Goal: Information Seeking & Learning: Learn about a topic

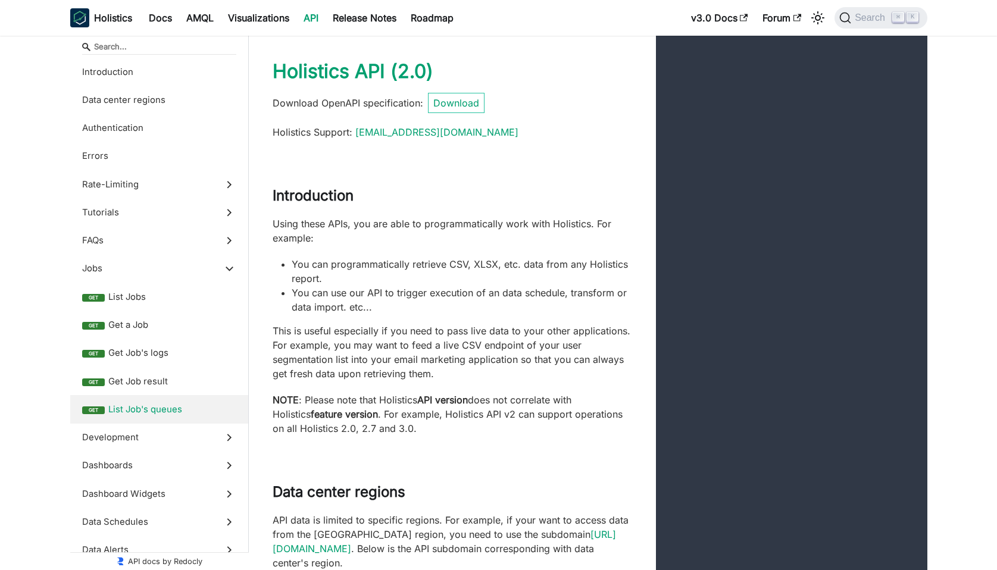
select select "Specify some filters and use default conditions for the rest"
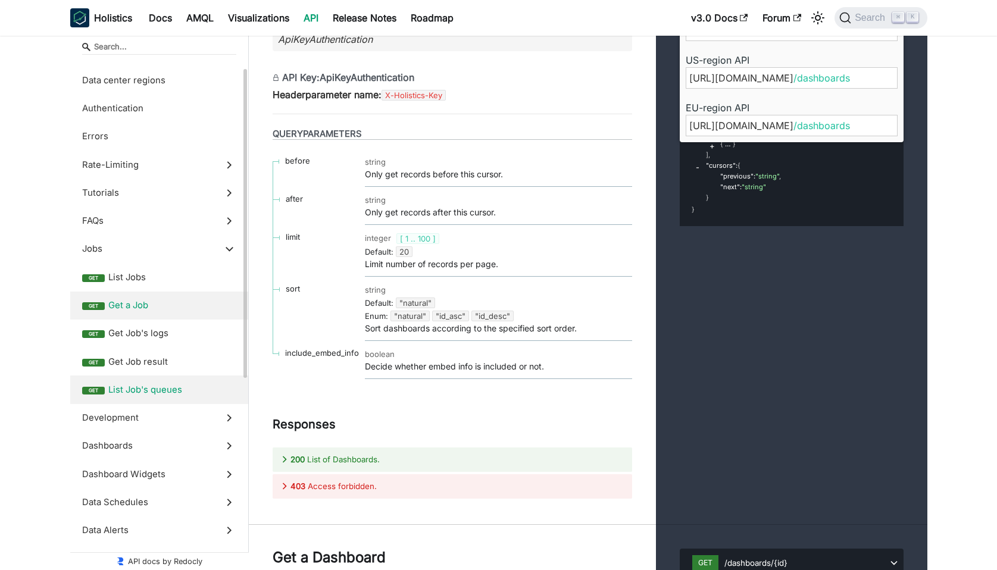
click at [133, 304] on span "Get a Job" at bounding box center [172, 305] width 128 height 13
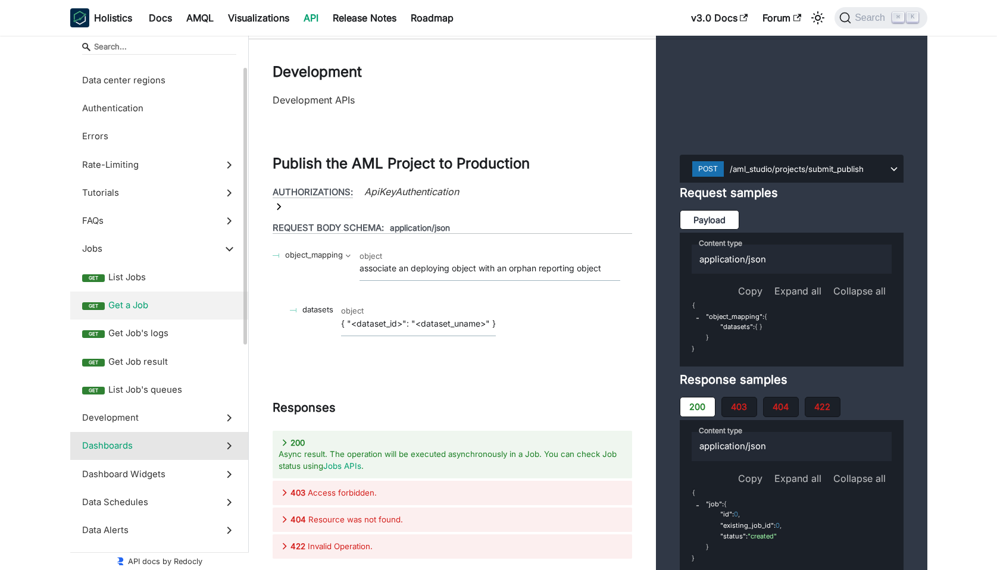
click at [126, 442] on span "Dashboards" at bounding box center [148, 445] width 132 height 13
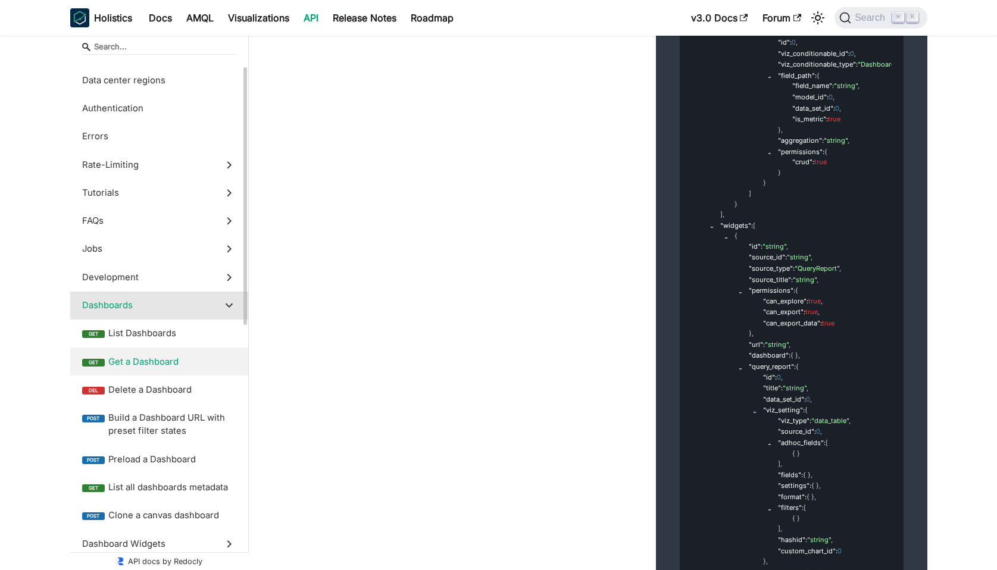
click at [165, 354] on label "get Get a Dashboard" at bounding box center [159, 362] width 178 height 28
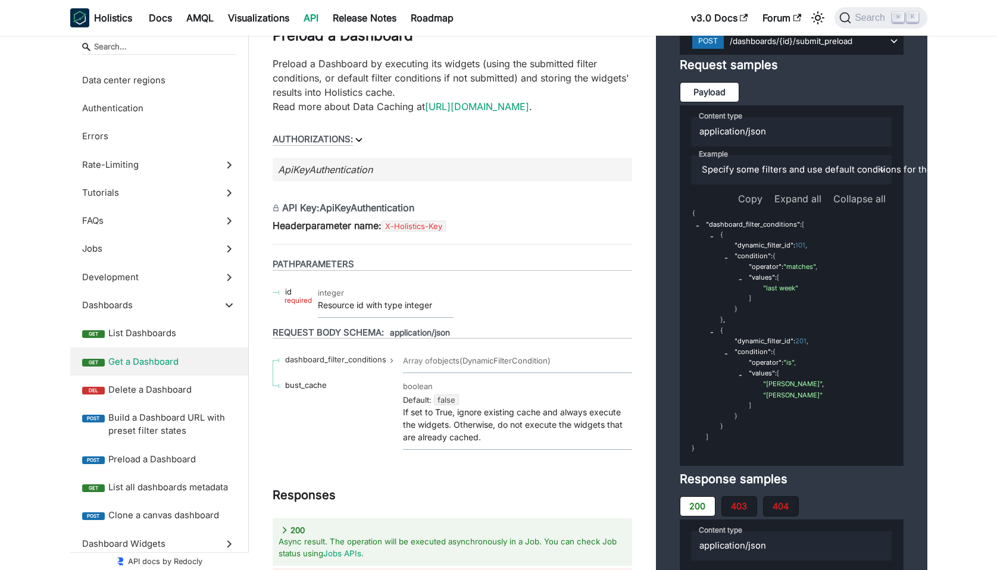
scroll to position [23559, 0]
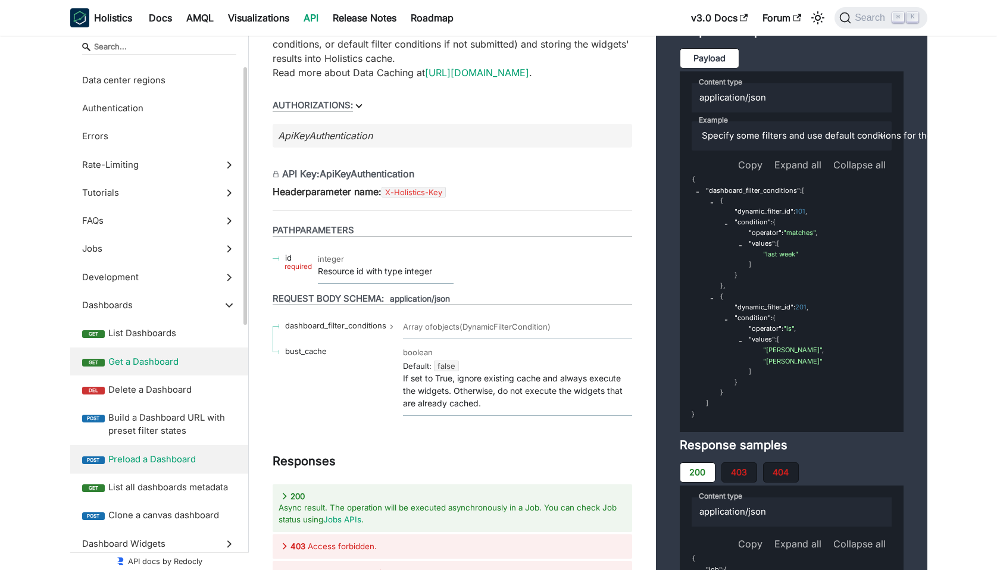
click at [188, 459] on span "Preload a Dashboard" at bounding box center [172, 459] width 128 height 13
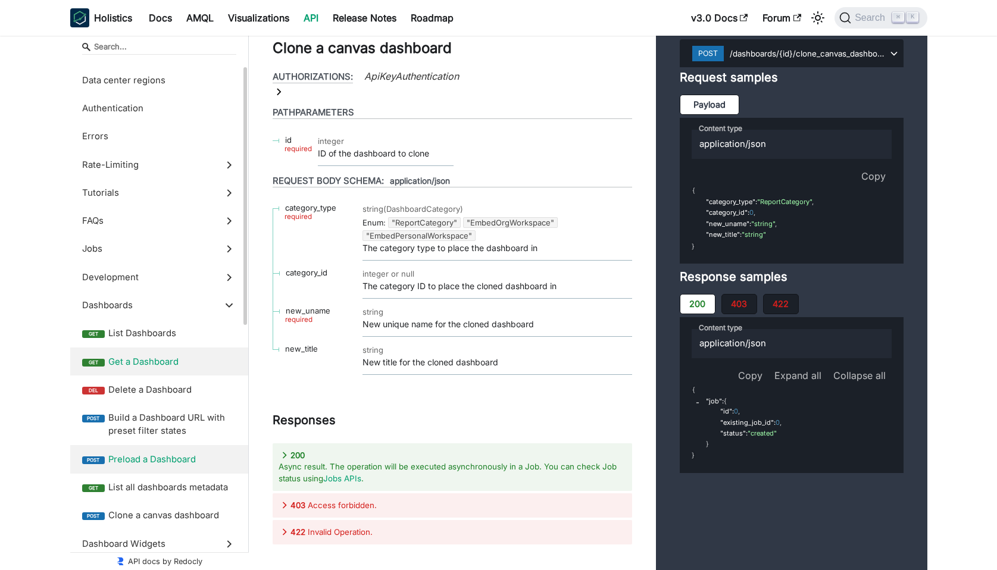
click at [155, 351] on label "get Get a Dashboard" at bounding box center [159, 362] width 178 height 28
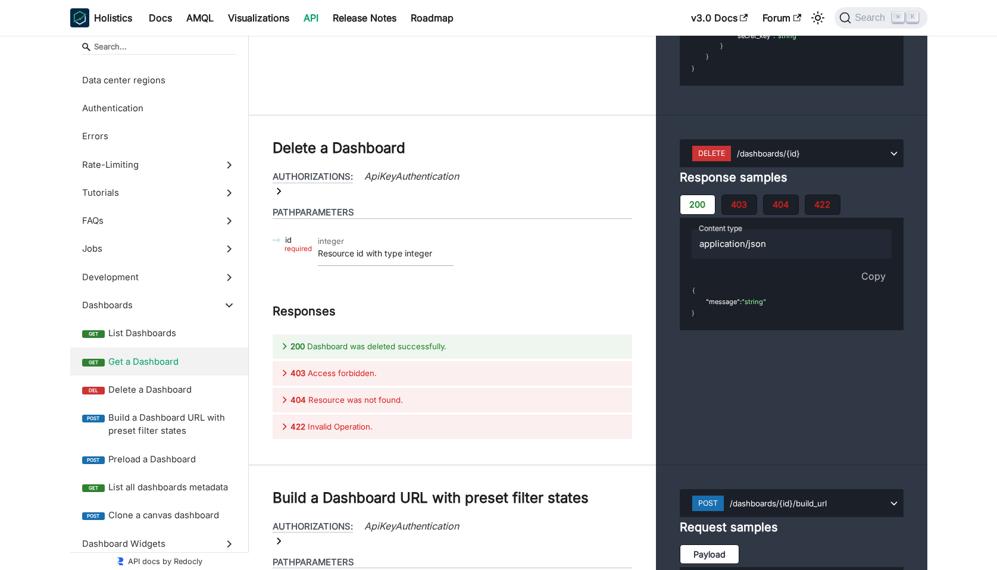
scroll to position [22489, 0]
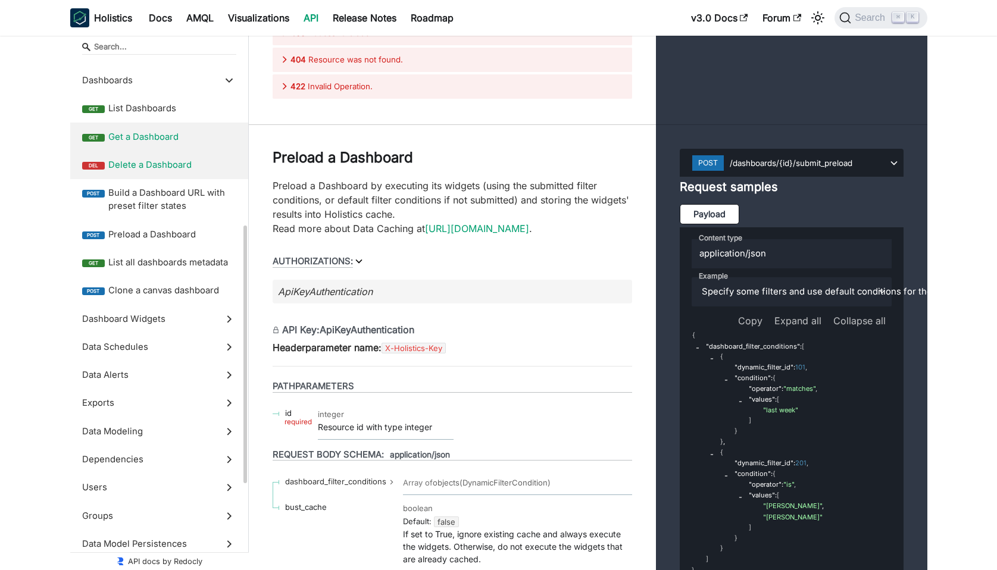
scroll to position [277, 0]
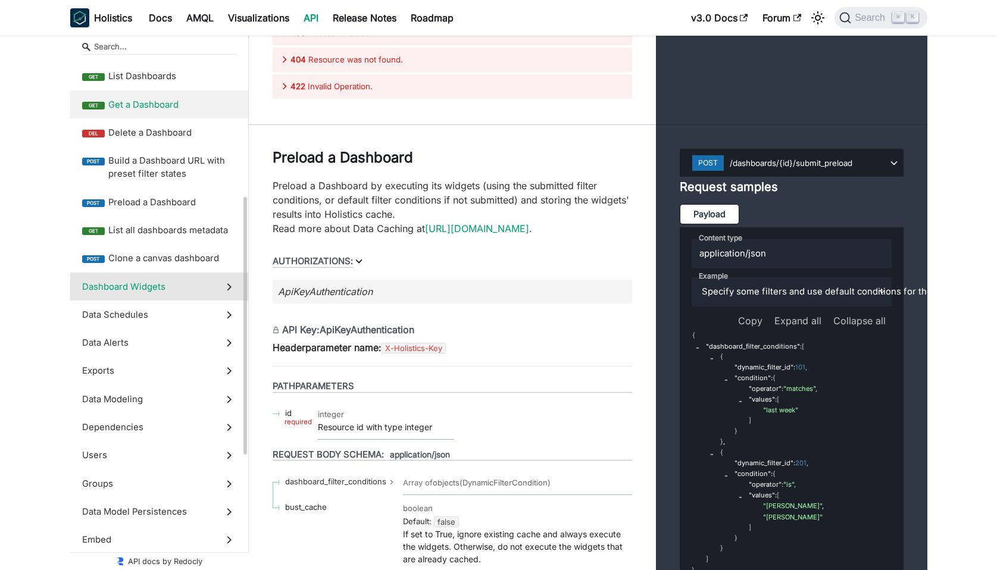
click at [180, 289] on span "Dashboard Widgets" at bounding box center [148, 286] width 132 height 13
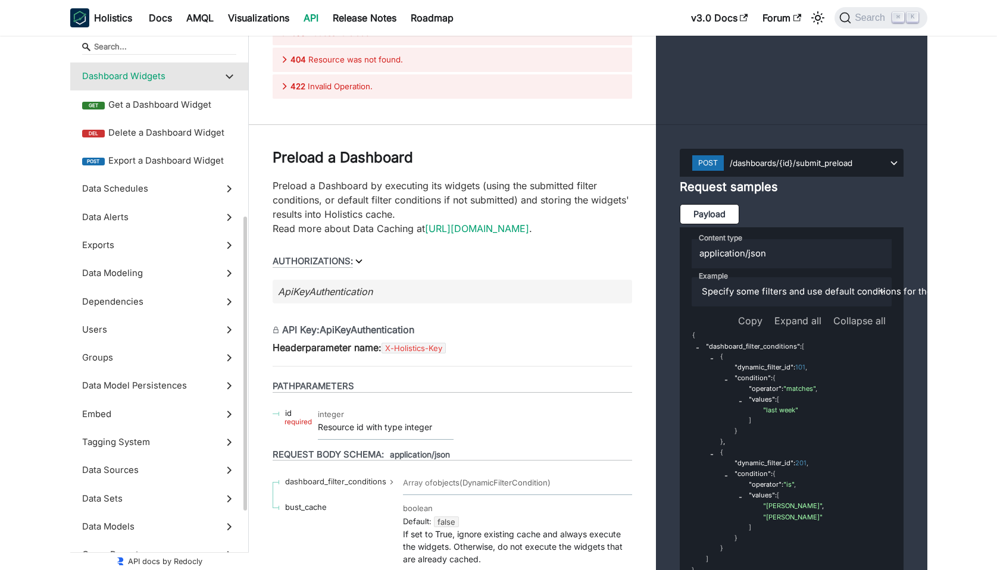
scroll to position [26053, 0]
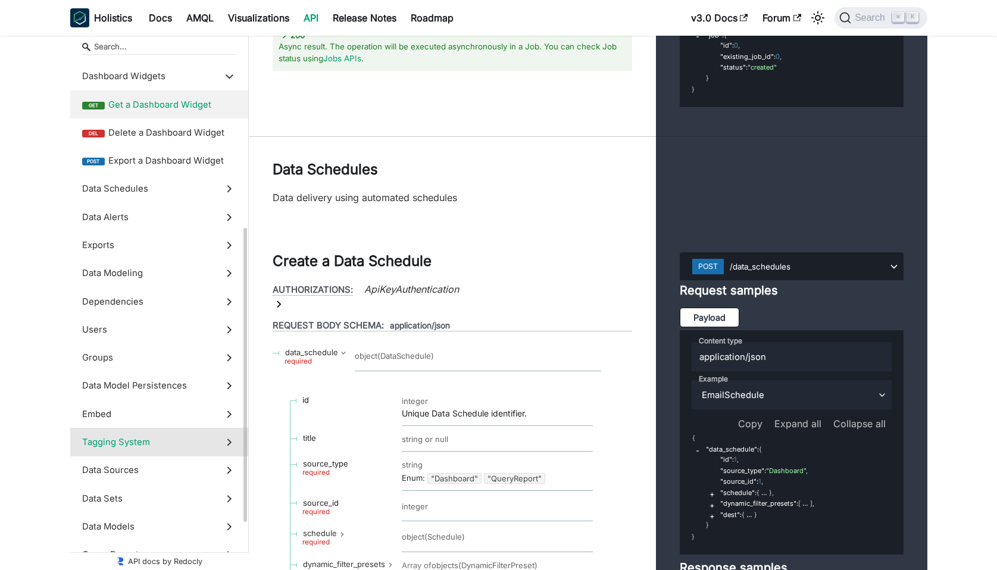
scroll to position [379, 0]
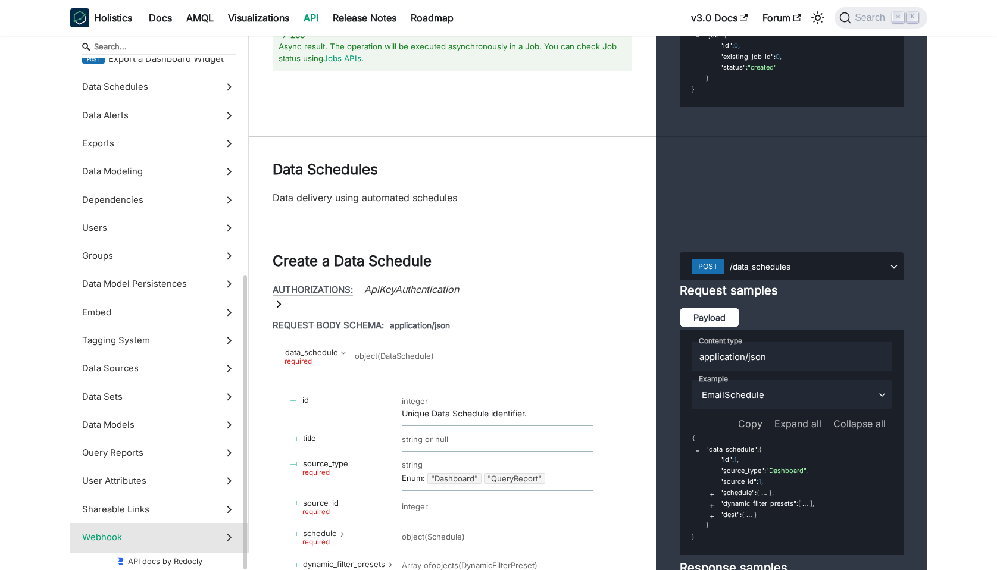
click at [109, 535] on span "Webhook" at bounding box center [148, 537] width 132 height 13
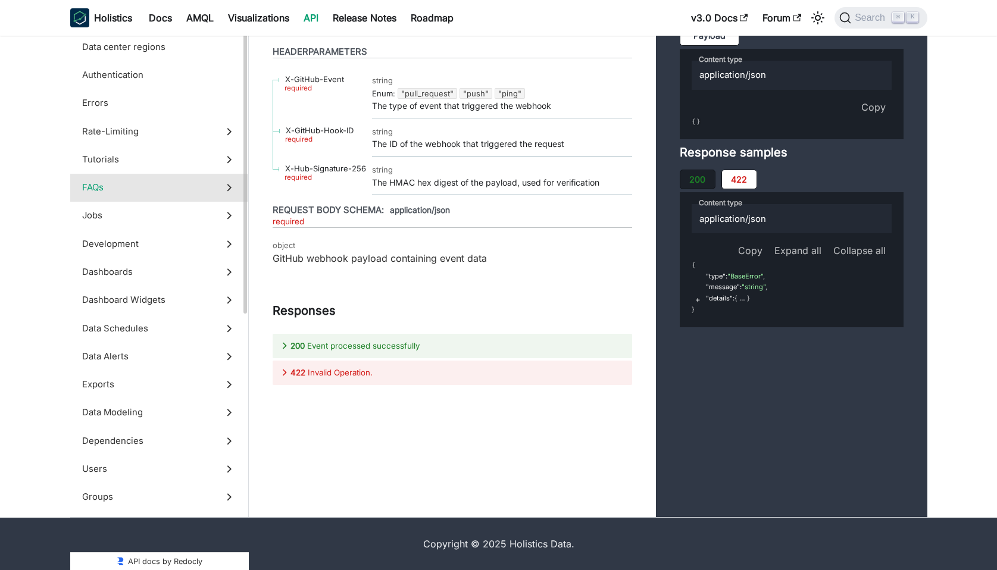
click at [139, 195] on span "FAQs" at bounding box center [148, 188] width 132 height 13
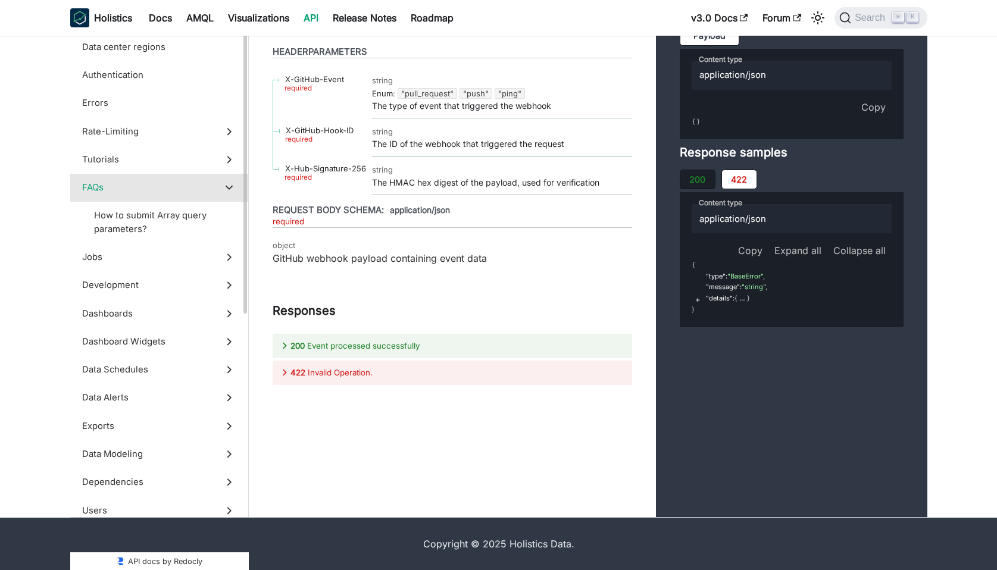
scroll to position [18398, 0]
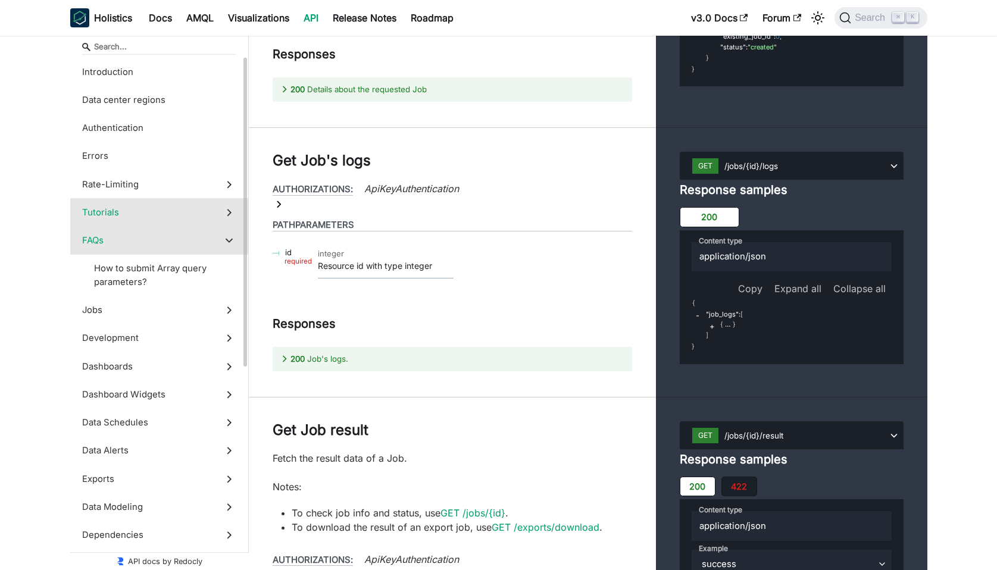
click at [113, 211] on span "Tutorials" at bounding box center [148, 212] width 132 height 13
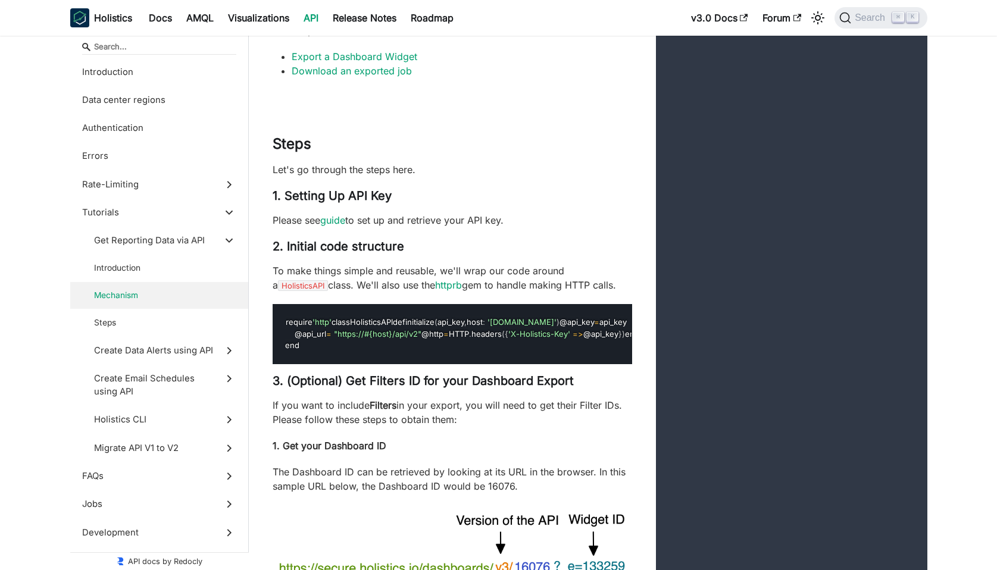
scroll to position [3521, 0]
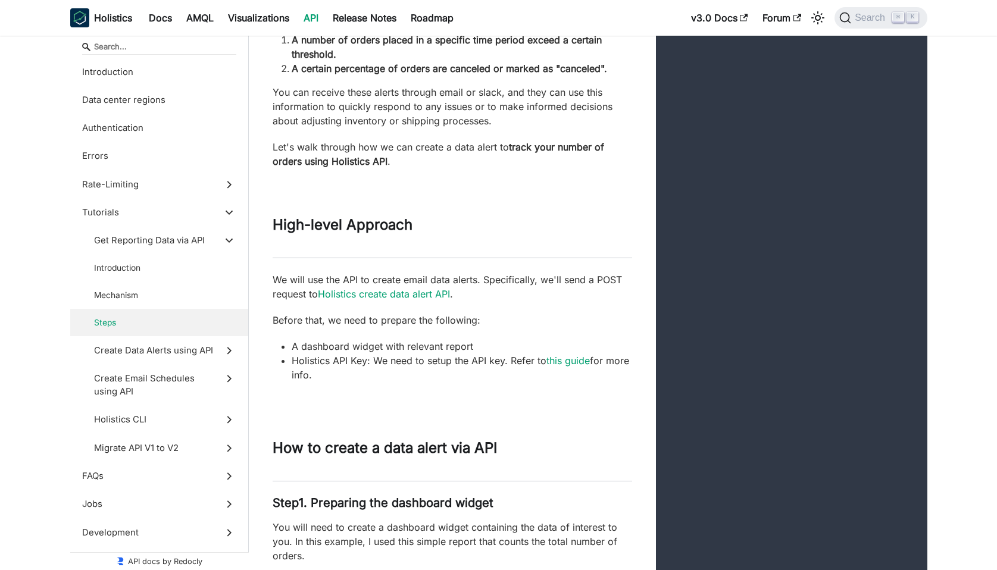
scroll to position [6371, 0]
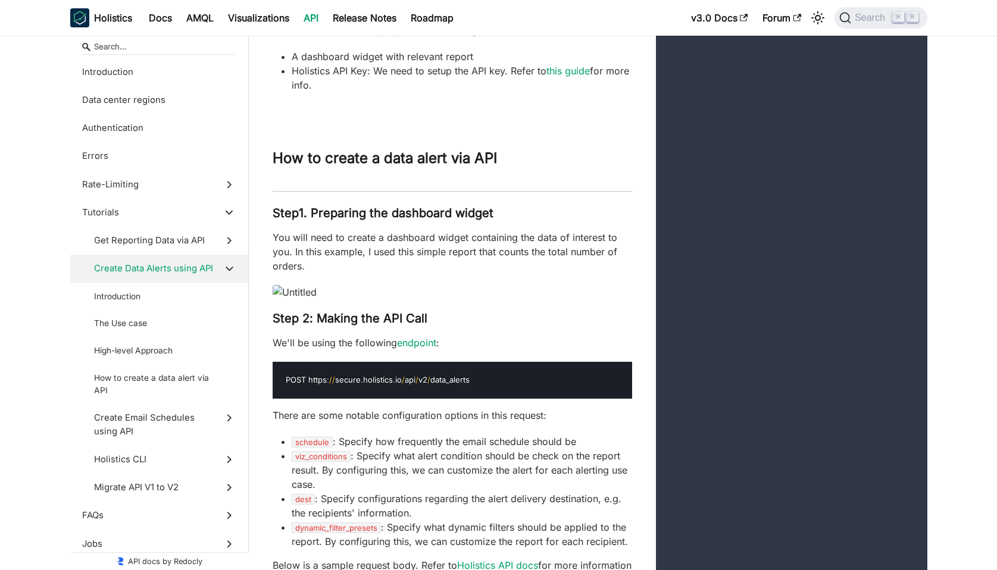
scroll to position [6686, 0]
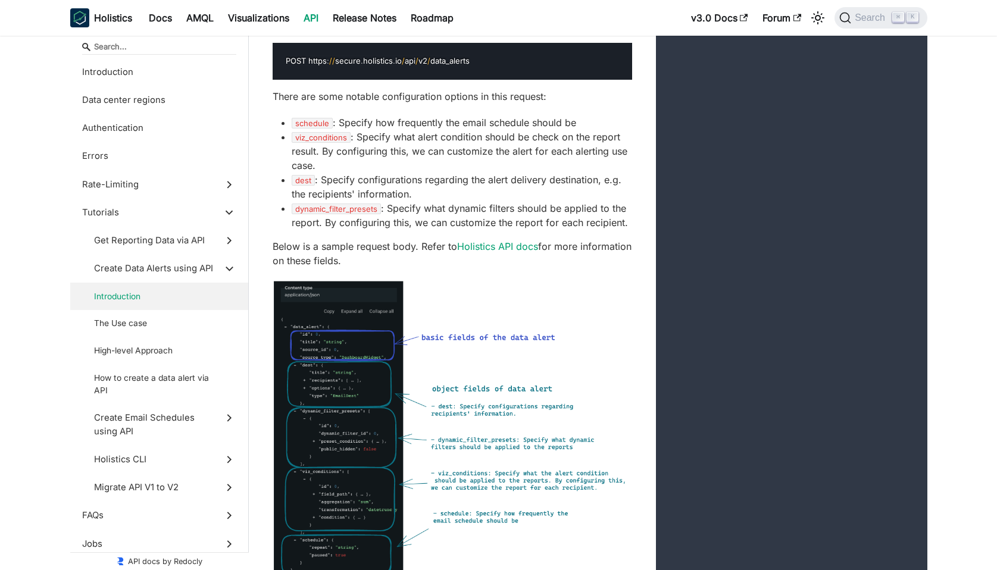
scroll to position [7071, 0]
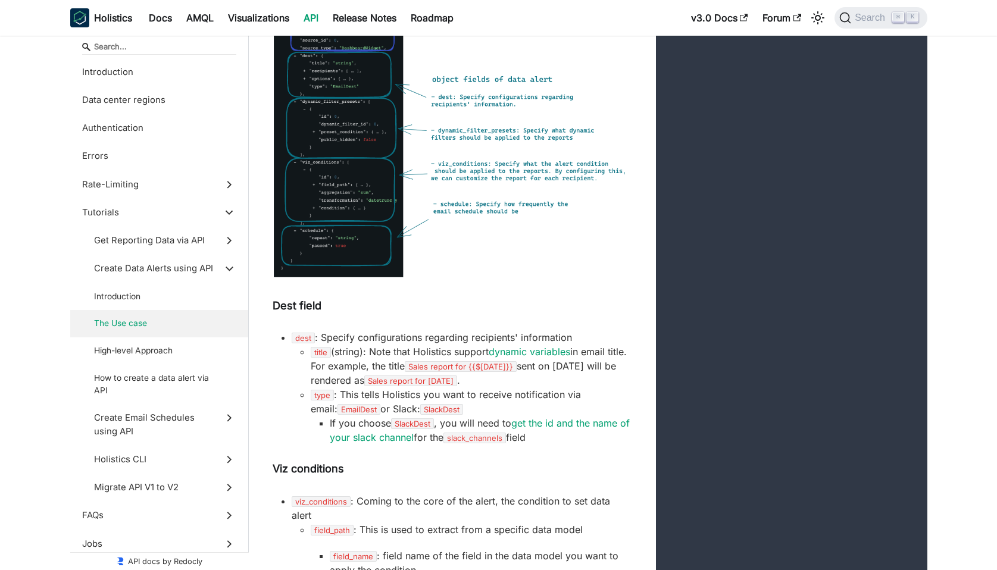
scroll to position [7291, 0]
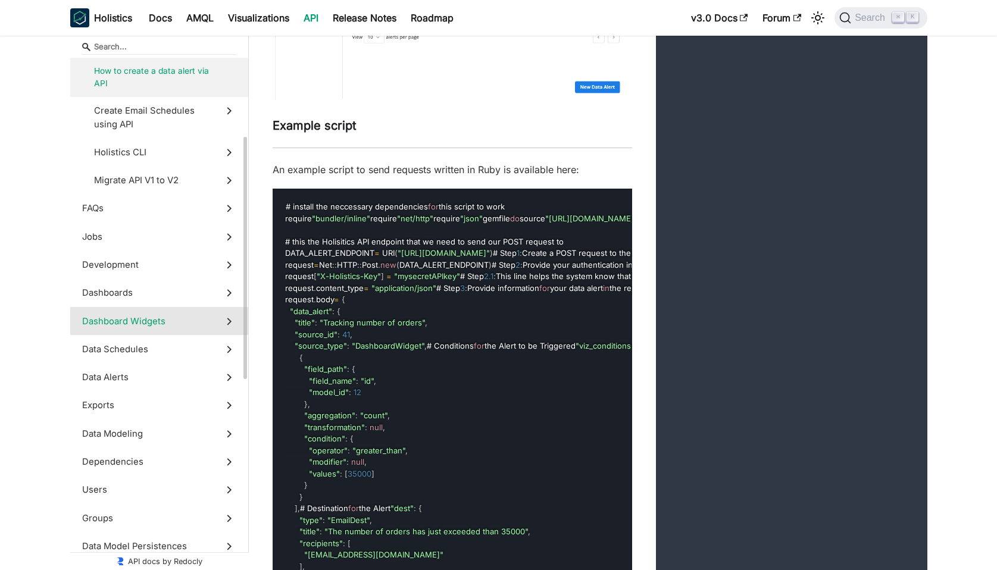
scroll to position [327, 0]
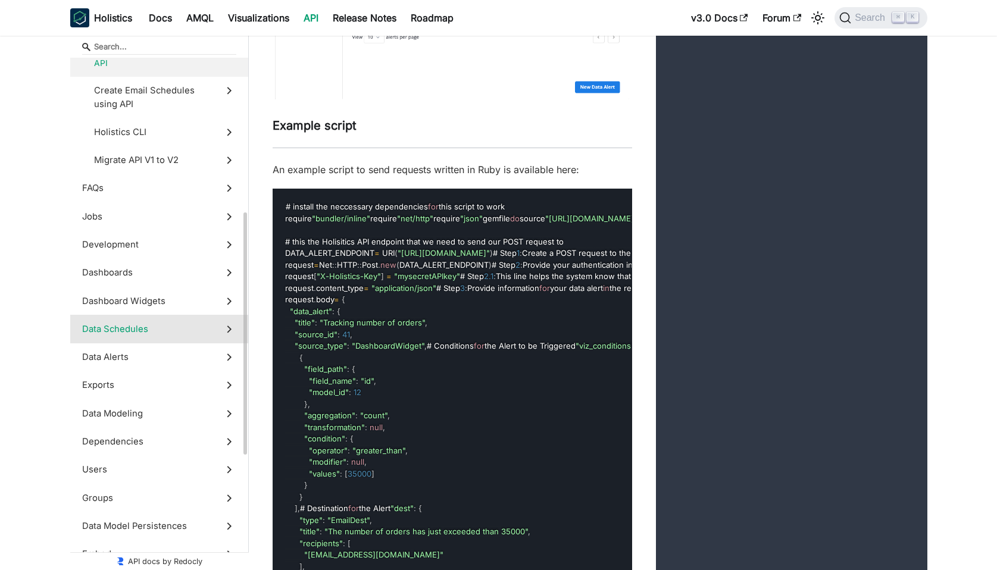
click at [151, 326] on span "Data Schedules" at bounding box center [148, 329] width 132 height 13
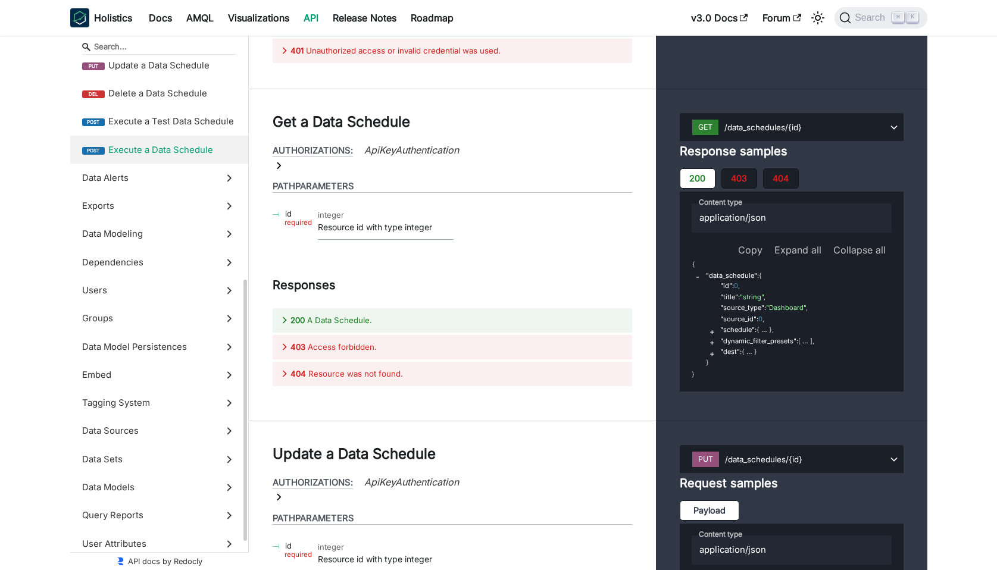
scroll to position [431, 0]
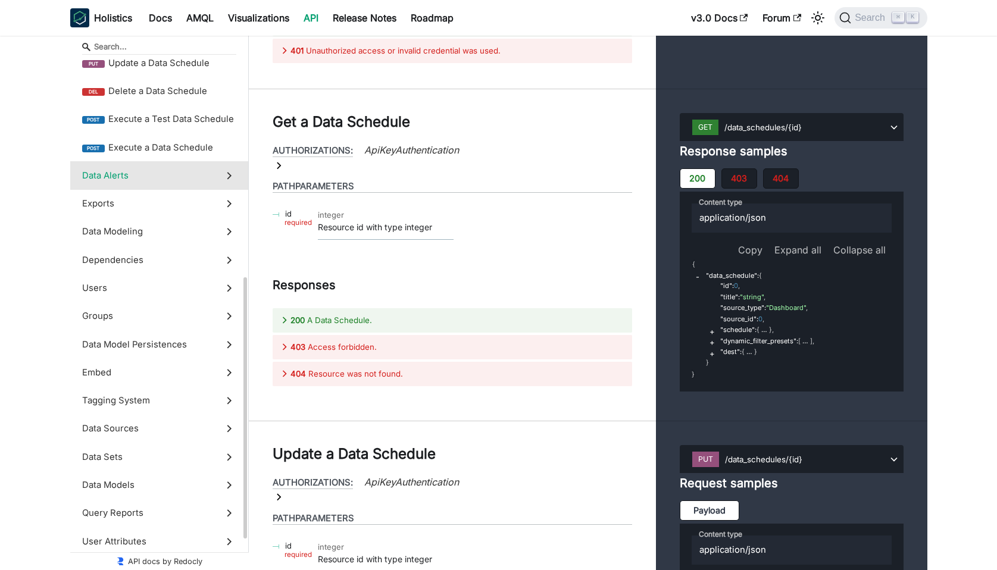
click at [149, 177] on span "Data Alerts" at bounding box center [148, 175] width 132 height 13
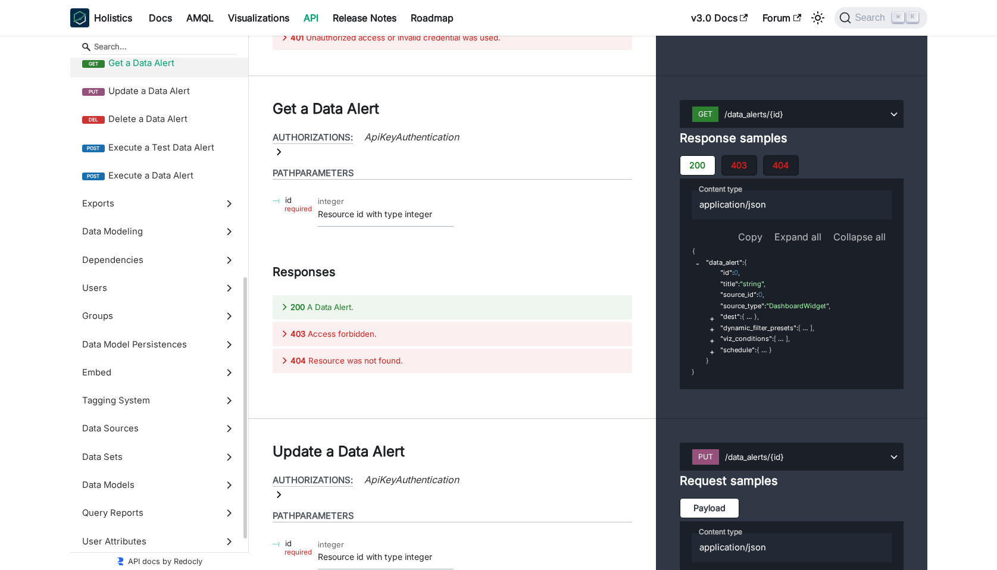
click at [167, 66] on span "Get a Data Alert" at bounding box center [172, 63] width 128 height 13
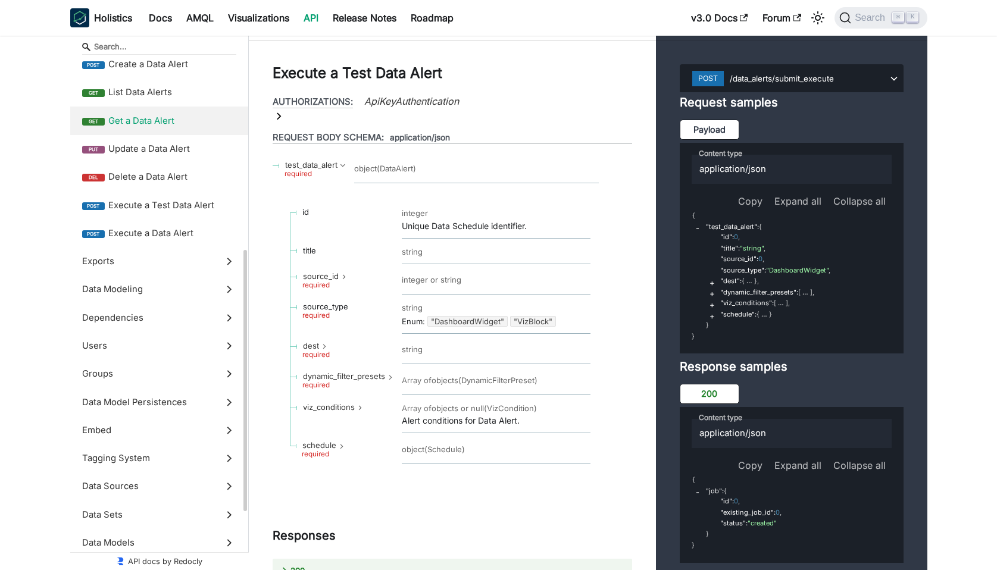
scroll to position [342, 0]
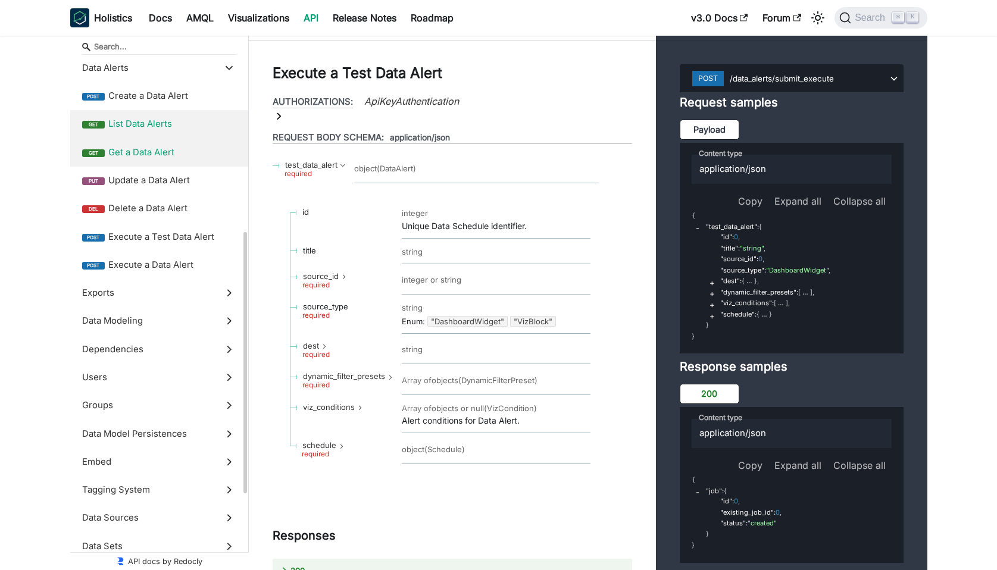
click at [129, 123] on span "List Data Alerts" at bounding box center [172, 123] width 128 height 13
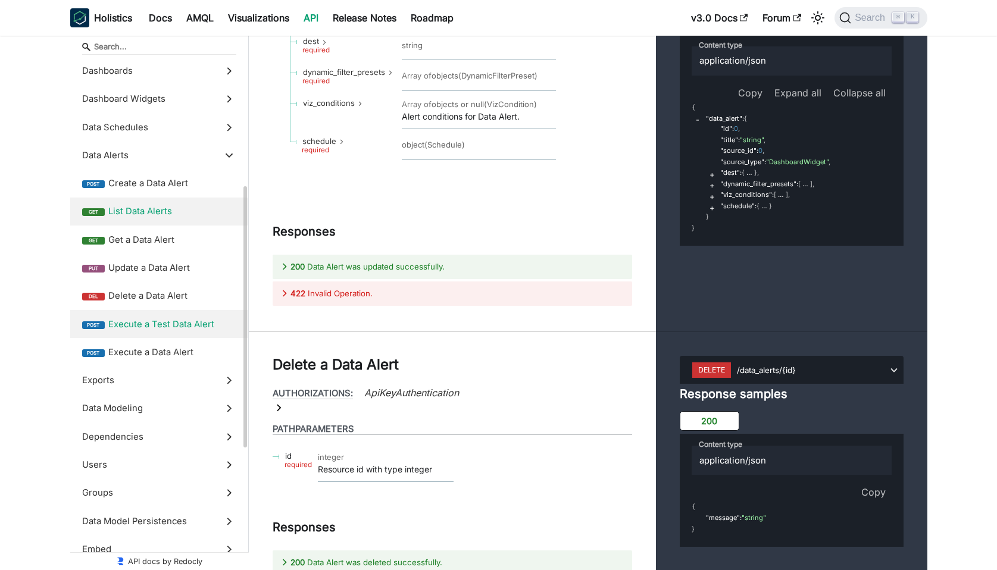
scroll to position [244, 0]
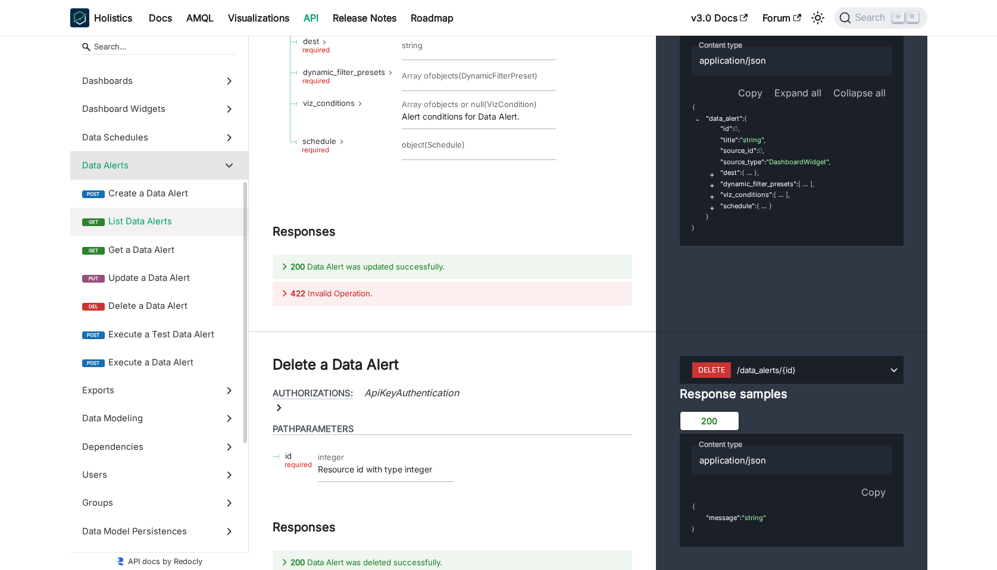
click at [127, 164] on span "Data Alerts" at bounding box center [148, 165] width 132 height 13
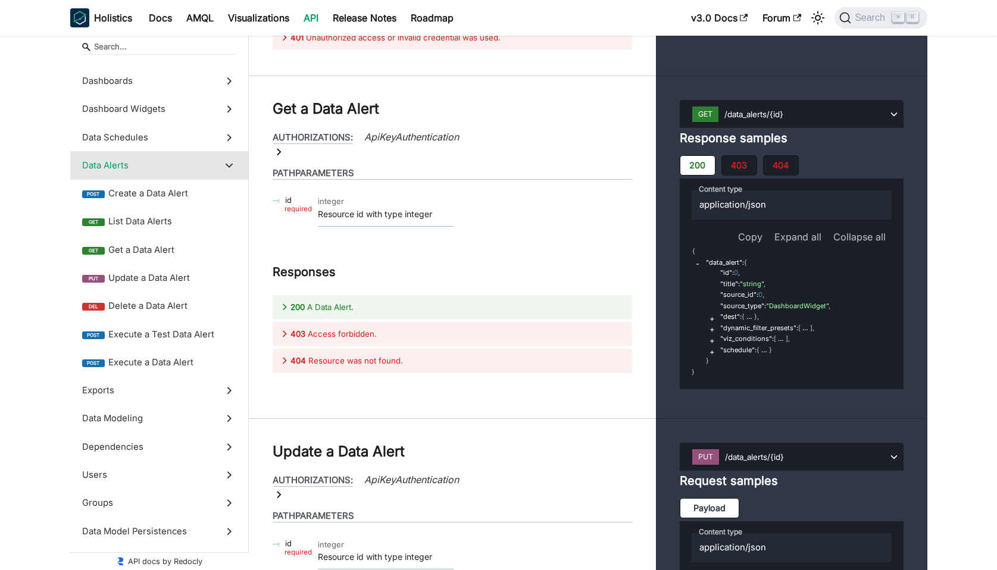
scroll to position [31780, 0]
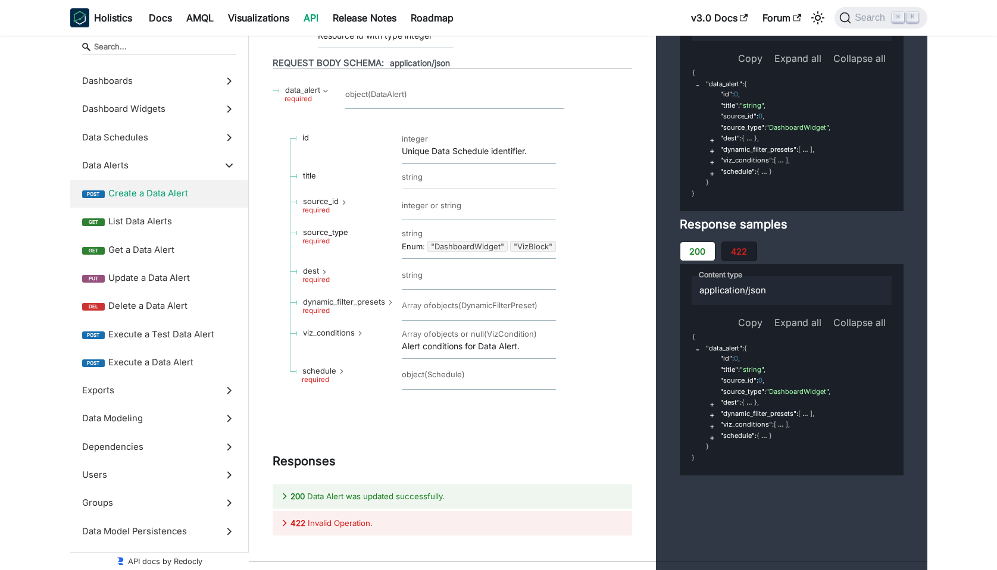
scroll to position [32314, 0]
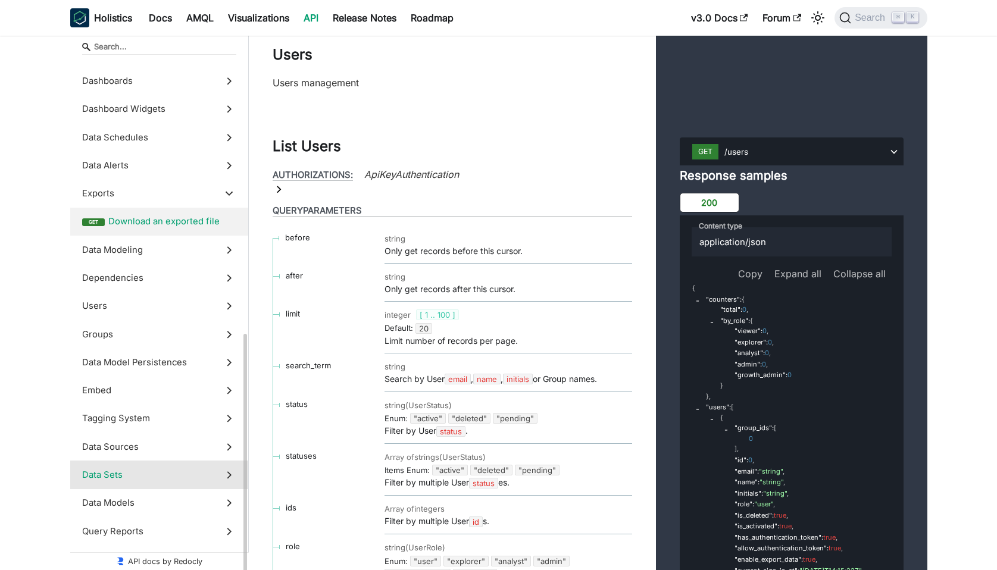
scroll to position [323, 0]
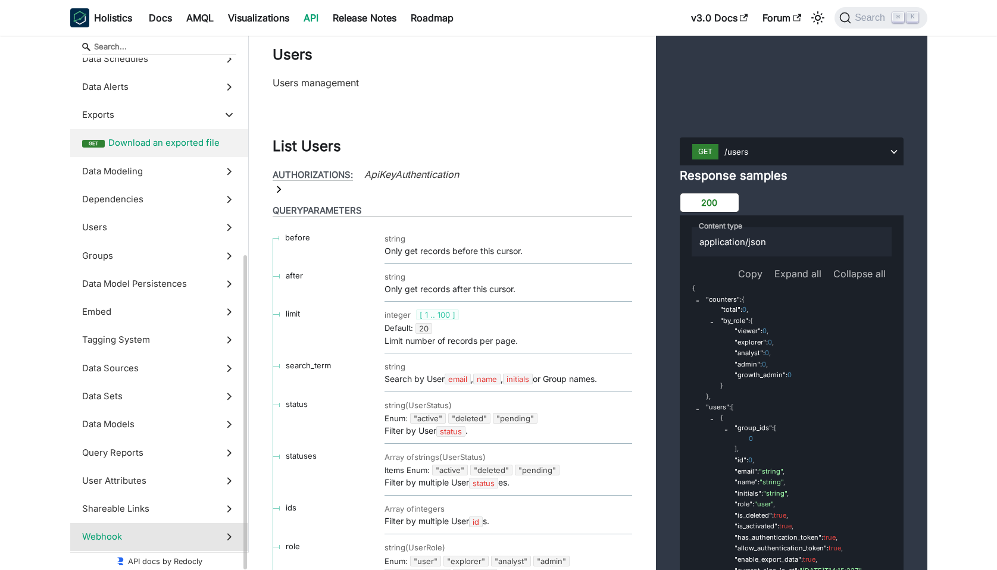
click at [123, 532] on span "Webhook" at bounding box center [148, 536] width 132 height 13
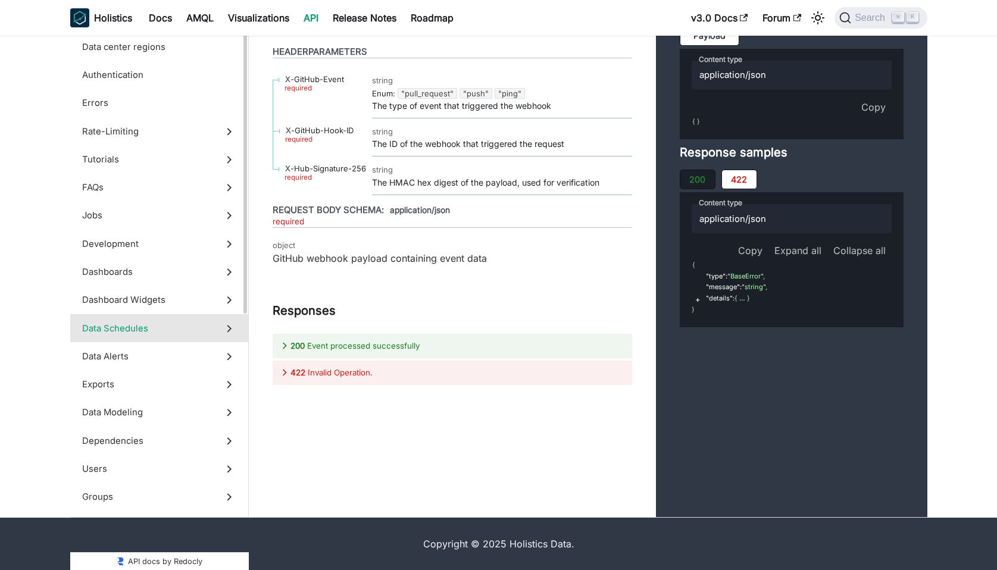
click at [140, 335] on span "Data Schedules" at bounding box center [148, 328] width 132 height 13
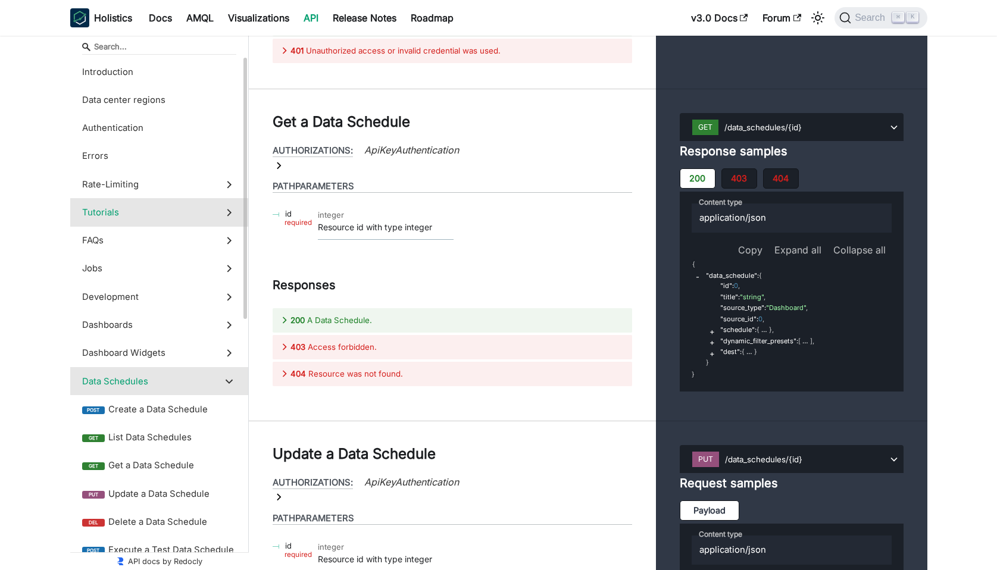
click at [151, 211] on span "Tutorials" at bounding box center [148, 212] width 132 height 13
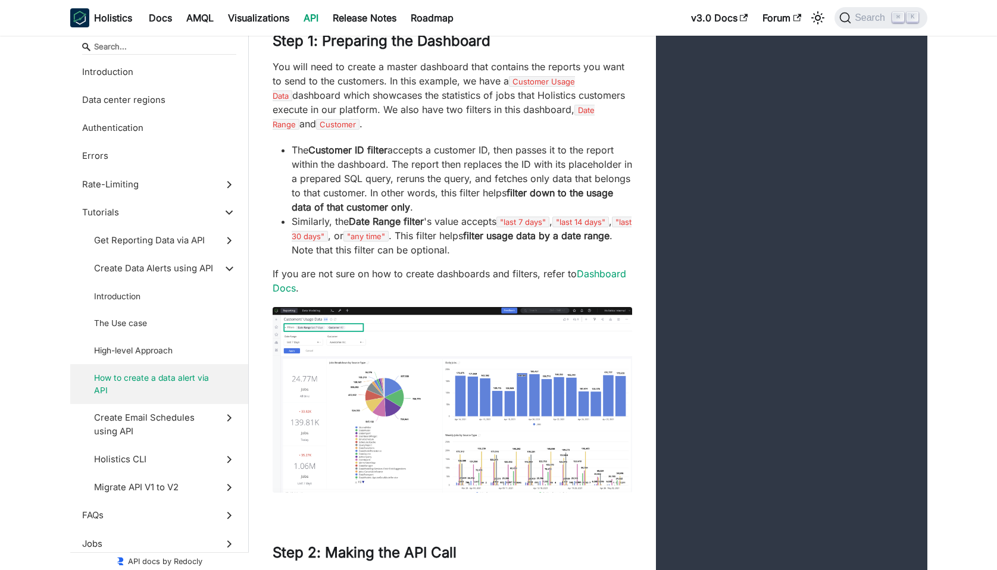
scroll to position [10873, 0]
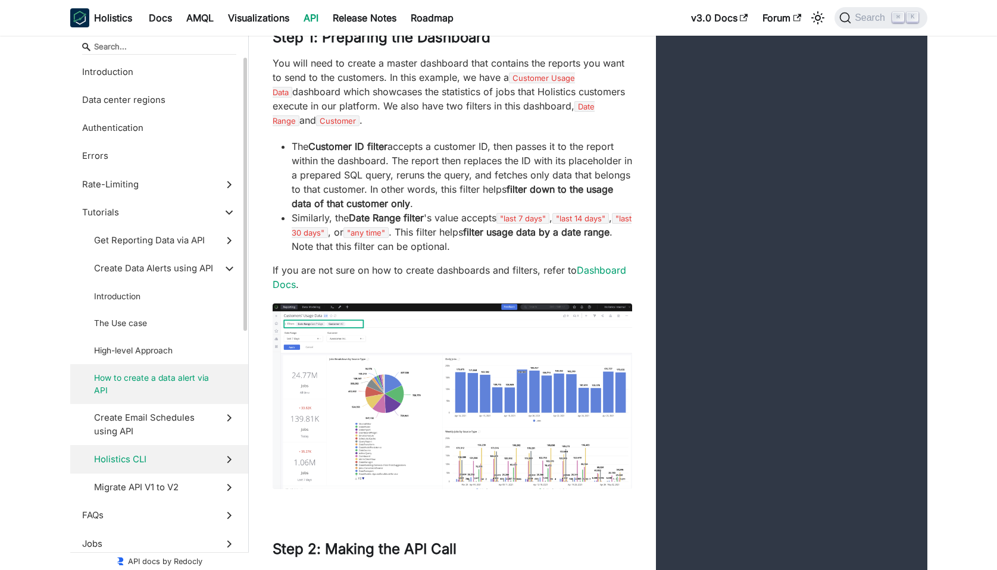
click at [149, 456] on span "Holistics CLI" at bounding box center [154, 459] width 120 height 13
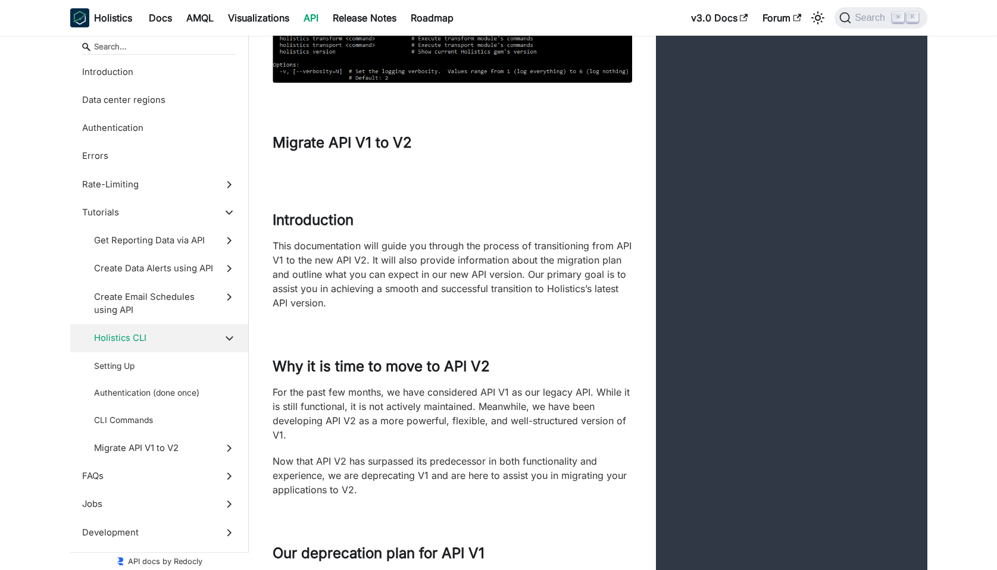
scroll to position [15159, 0]
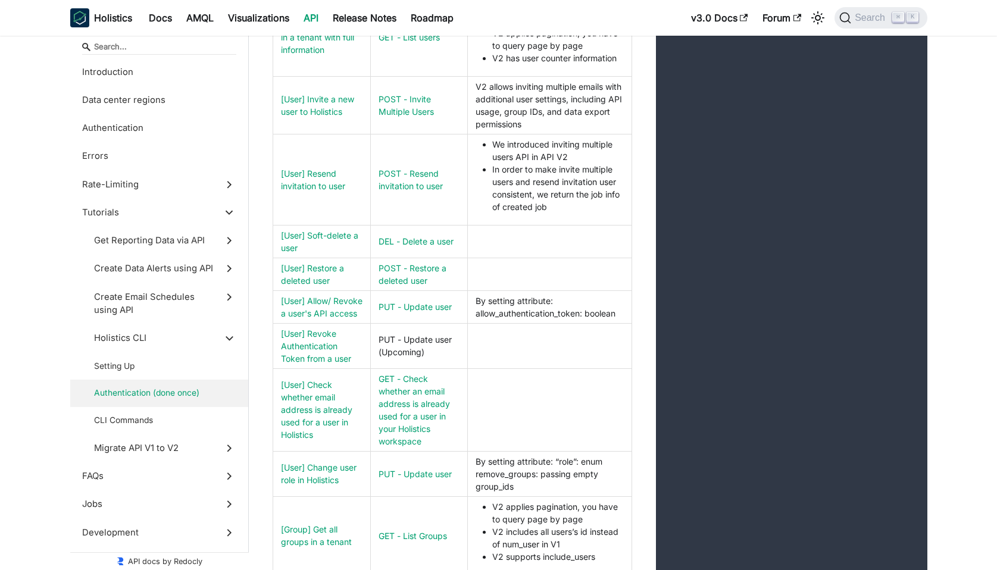
scroll to position [16027, 0]
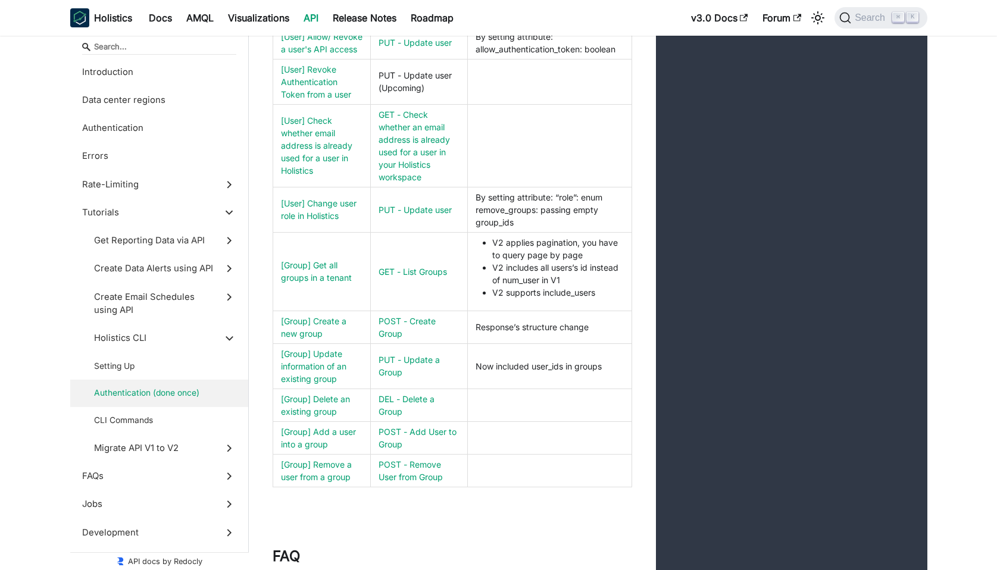
scroll to position [16280, 0]
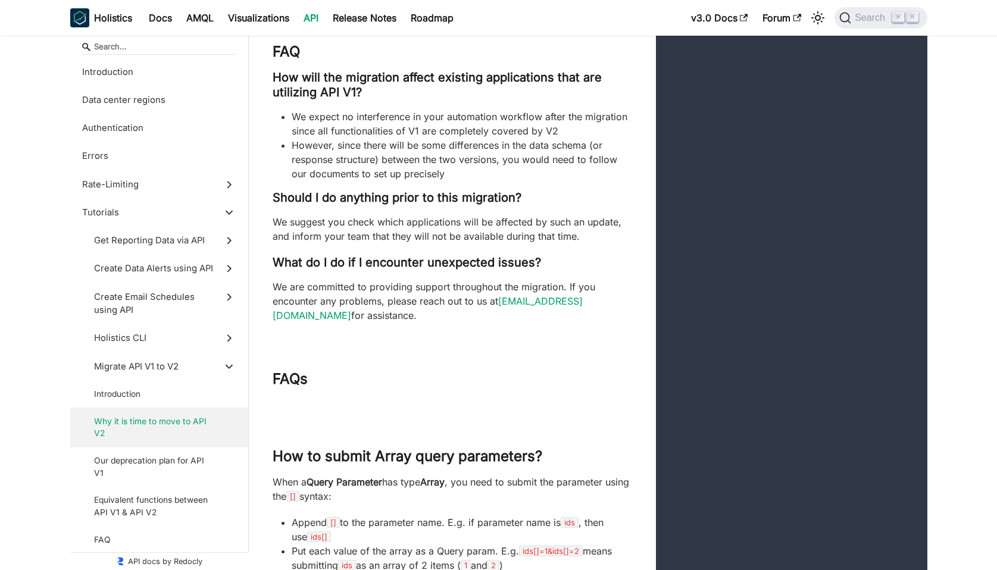
scroll to position [16779, 0]
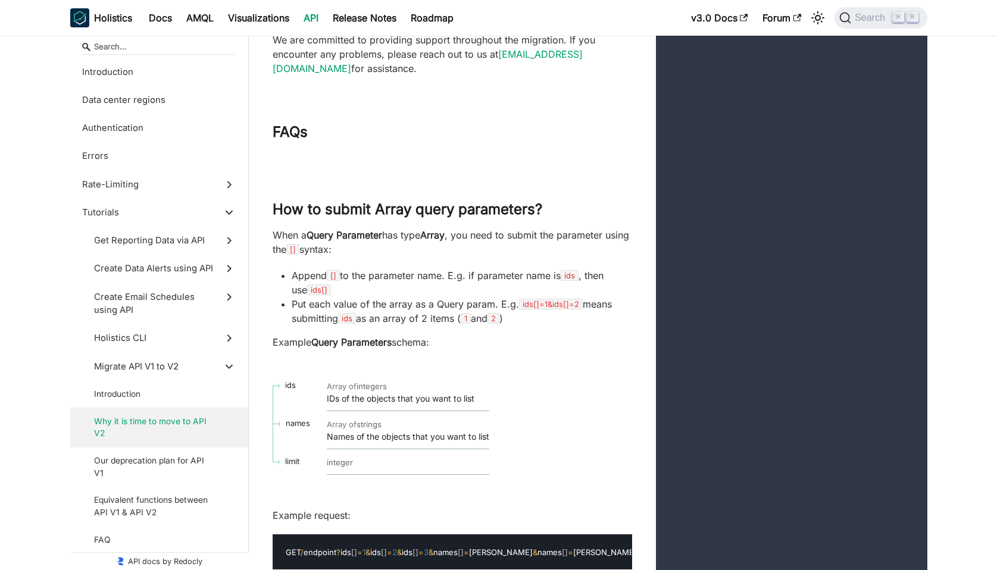
scroll to position [17049, 0]
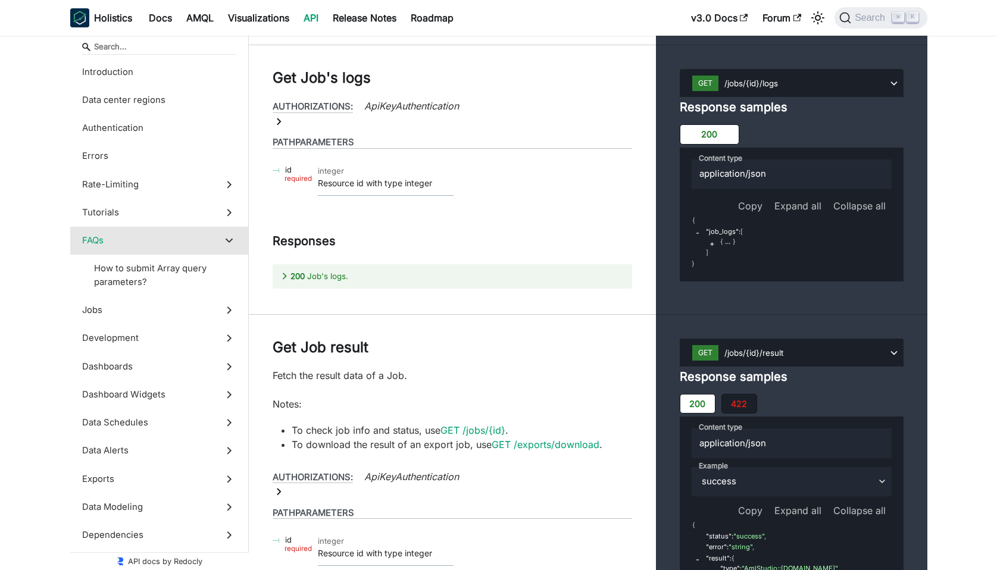
scroll to position [18483, 0]
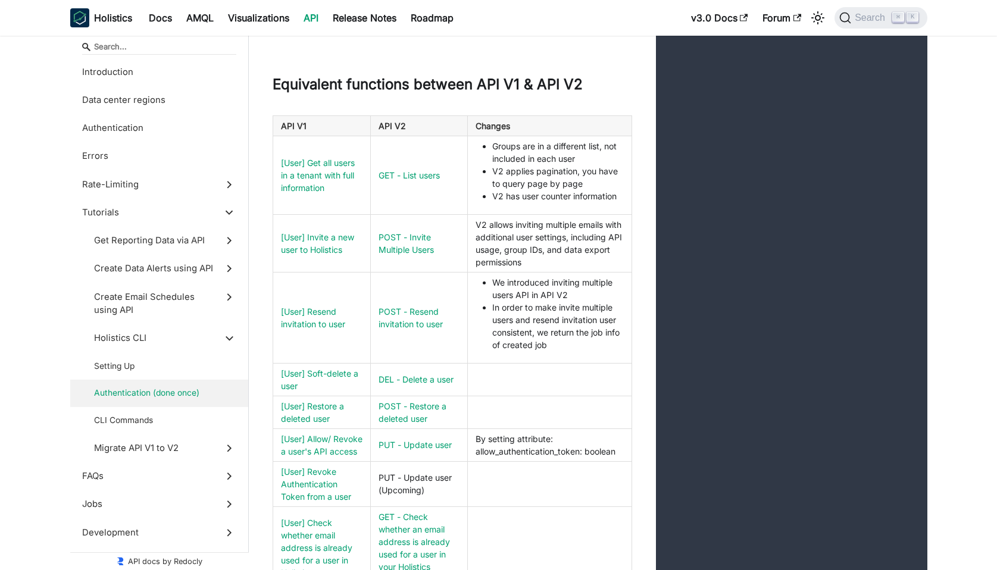
scroll to position [15606, 0]
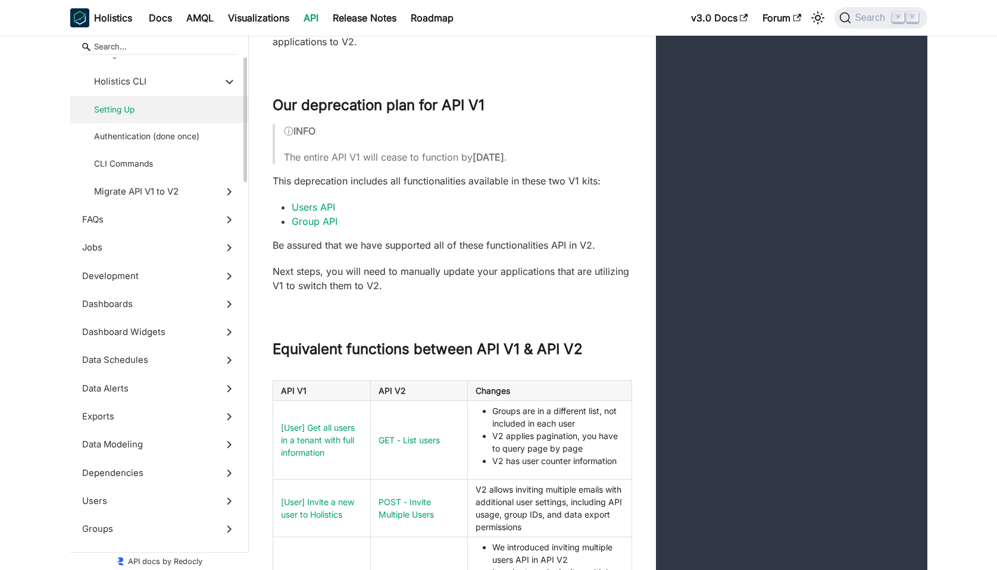
scroll to position [530, 0]
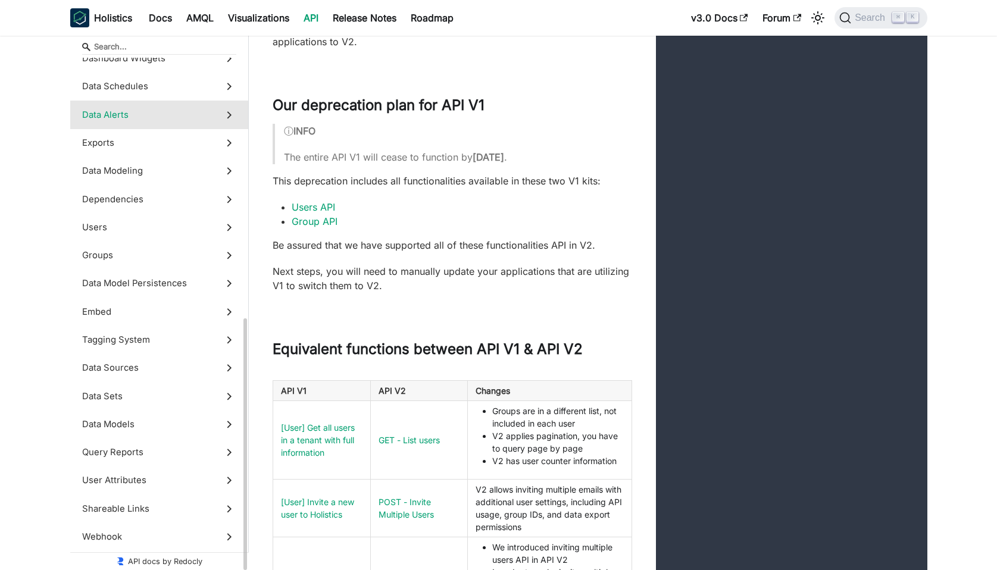
click at [153, 122] on label "Data Alerts" at bounding box center [159, 115] width 178 height 28
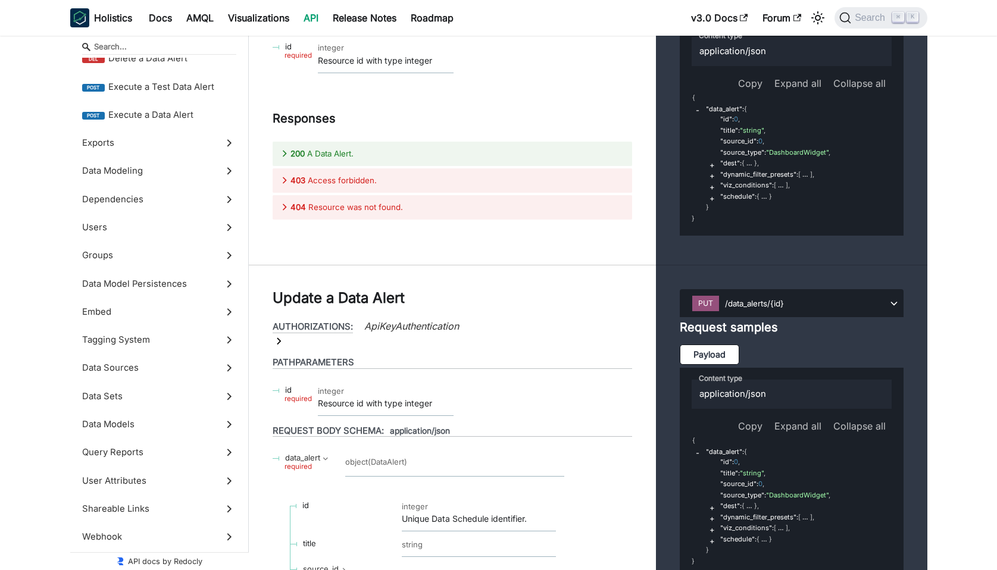
scroll to position [31940, 0]
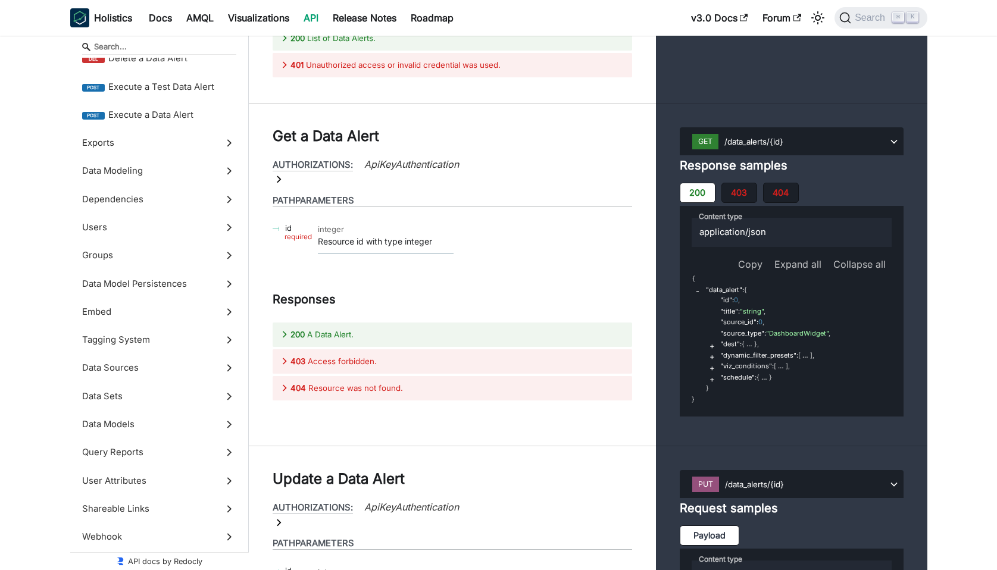
scroll to position [32039, 0]
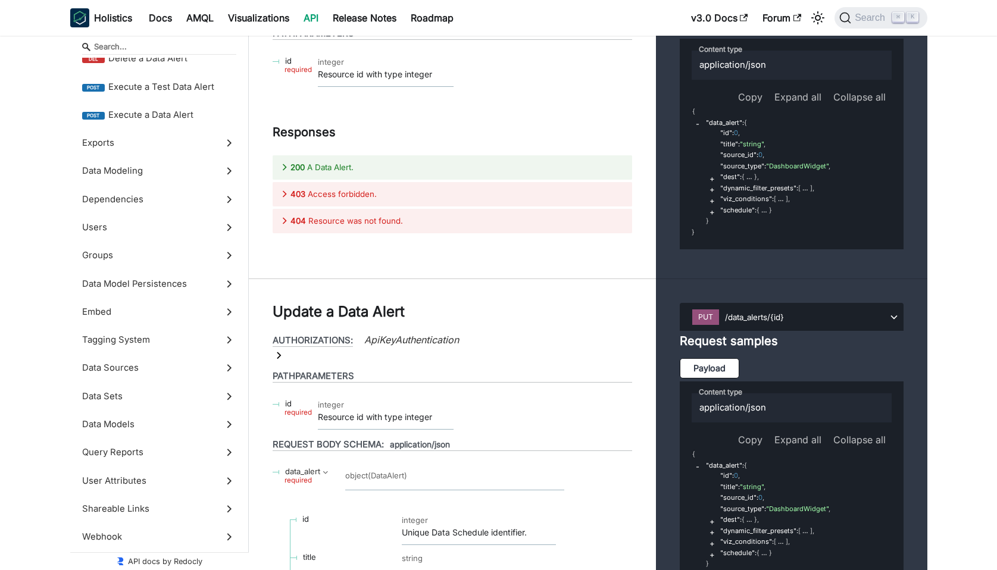
scroll to position [32211, 0]
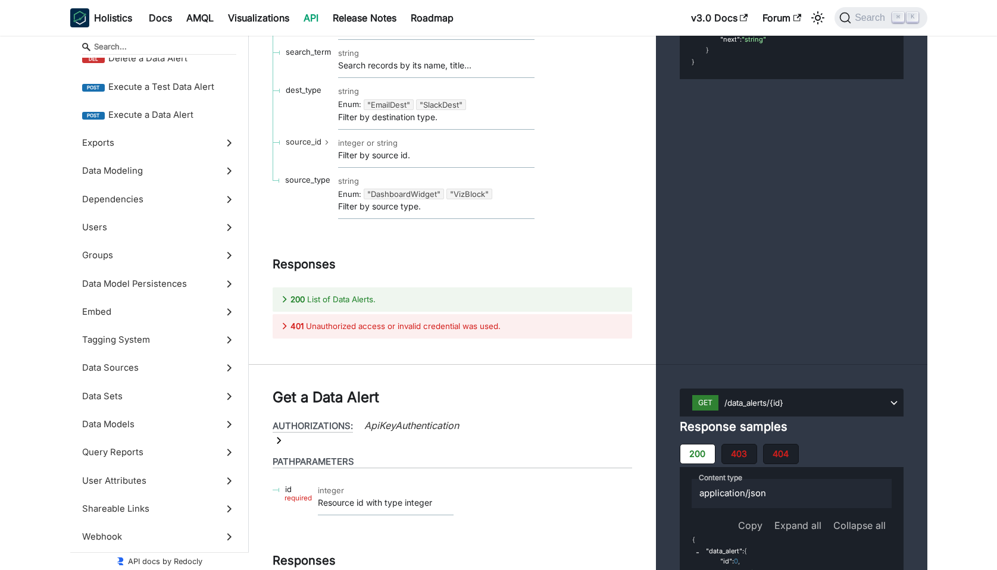
scroll to position [31769, 0]
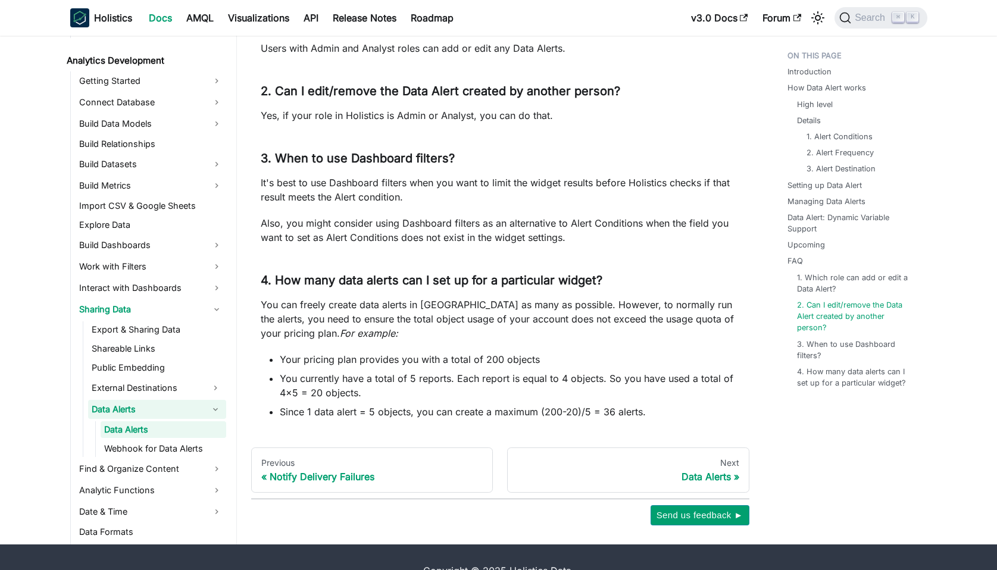
scroll to position [3337, 0]
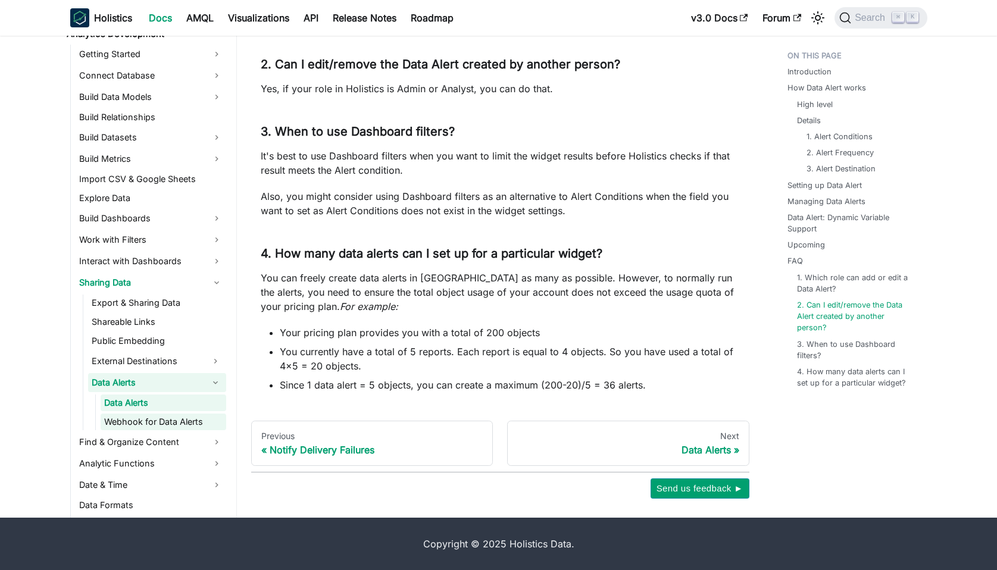
click at [180, 417] on link "Webhook for Data Alerts" at bounding box center [164, 422] width 126 height 17
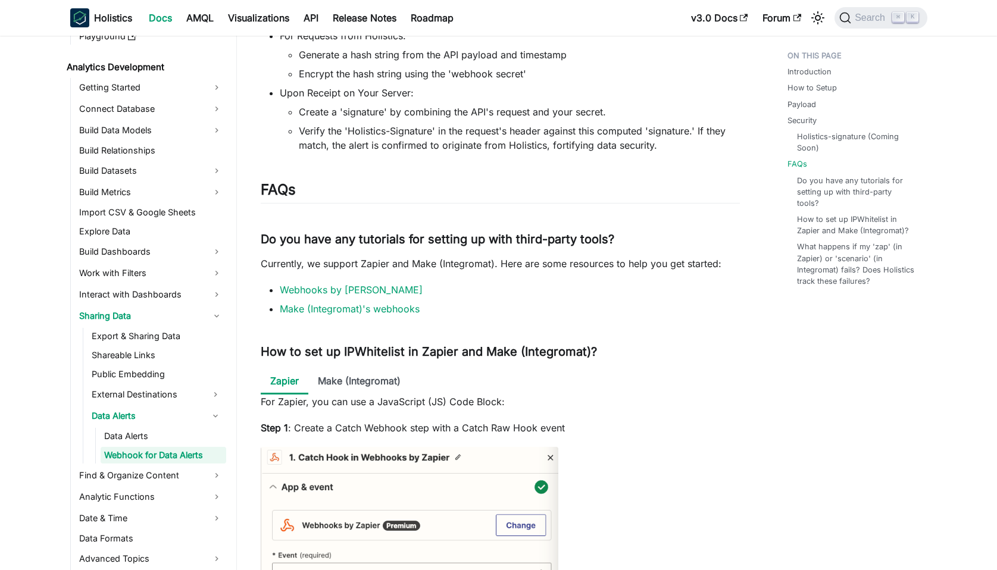
scroll to position [1944, 0]
